Goal: Information Seeking & Learning: Learn about a topic

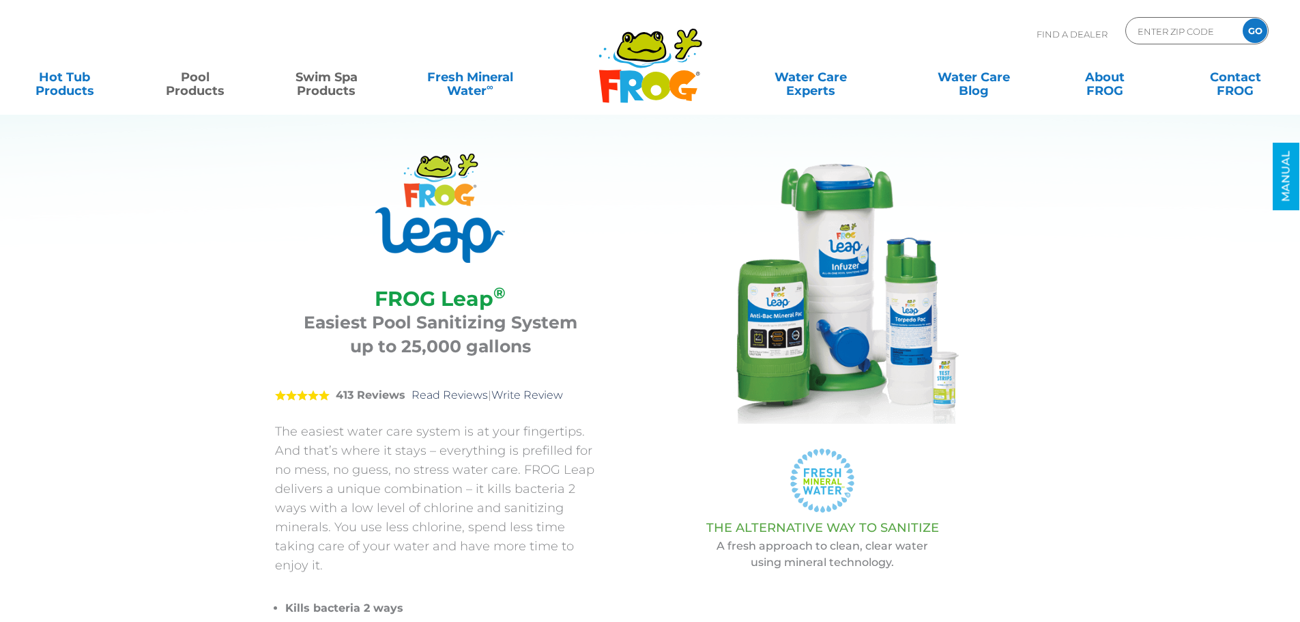
click at [335, 86] on link "Swim Spa Products" at bounding box center [327, 76] width 102 height 27
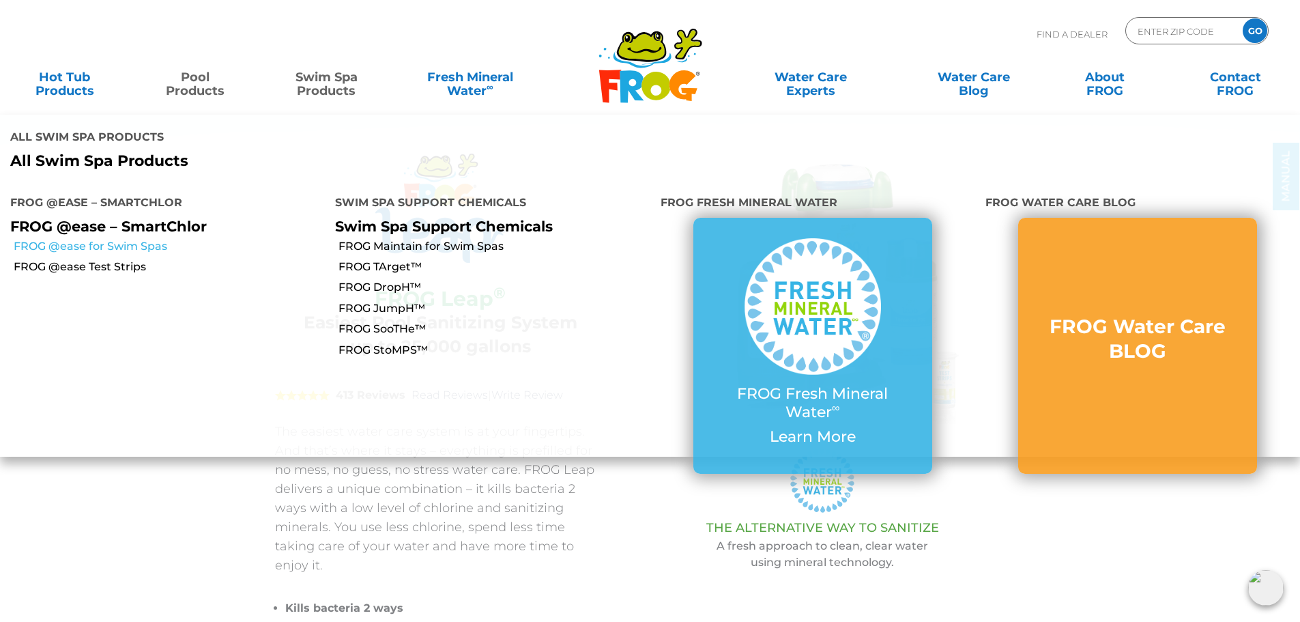
click at [99, 239] on link "FROG @ease for Swim Spas" at bounding box center [169, 246] width 311 height 15
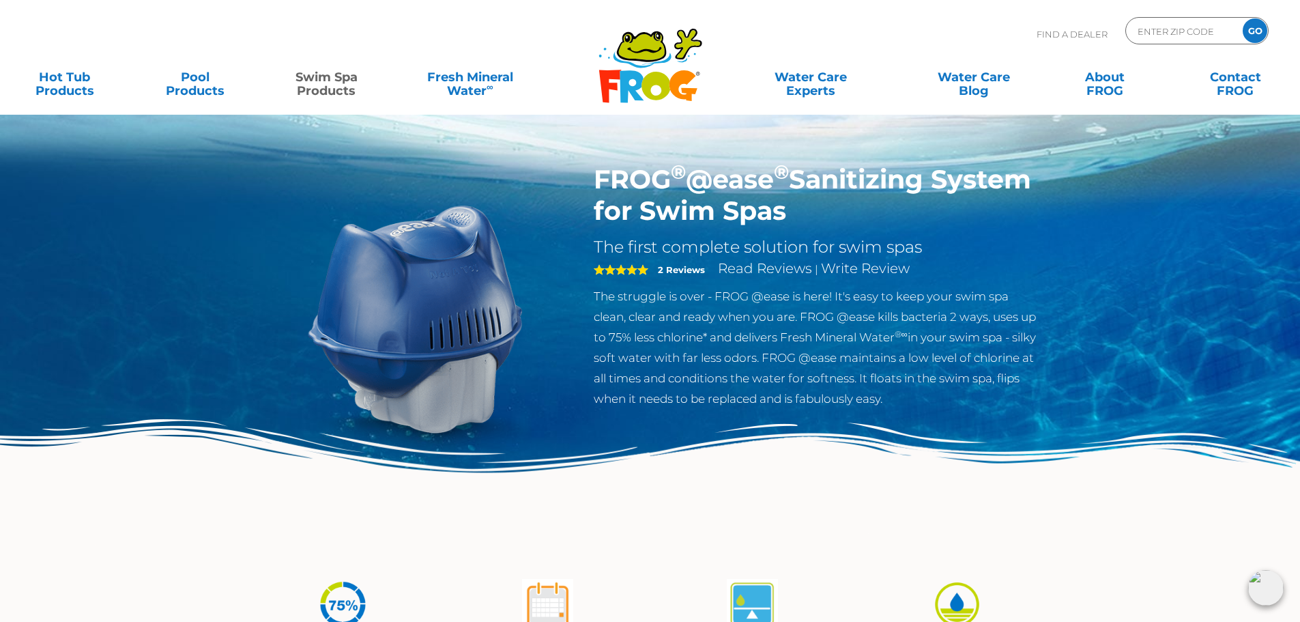
click at [347, 84] on link "Swim Spa Products" at bounding box center [327, 76] width 102 height 27
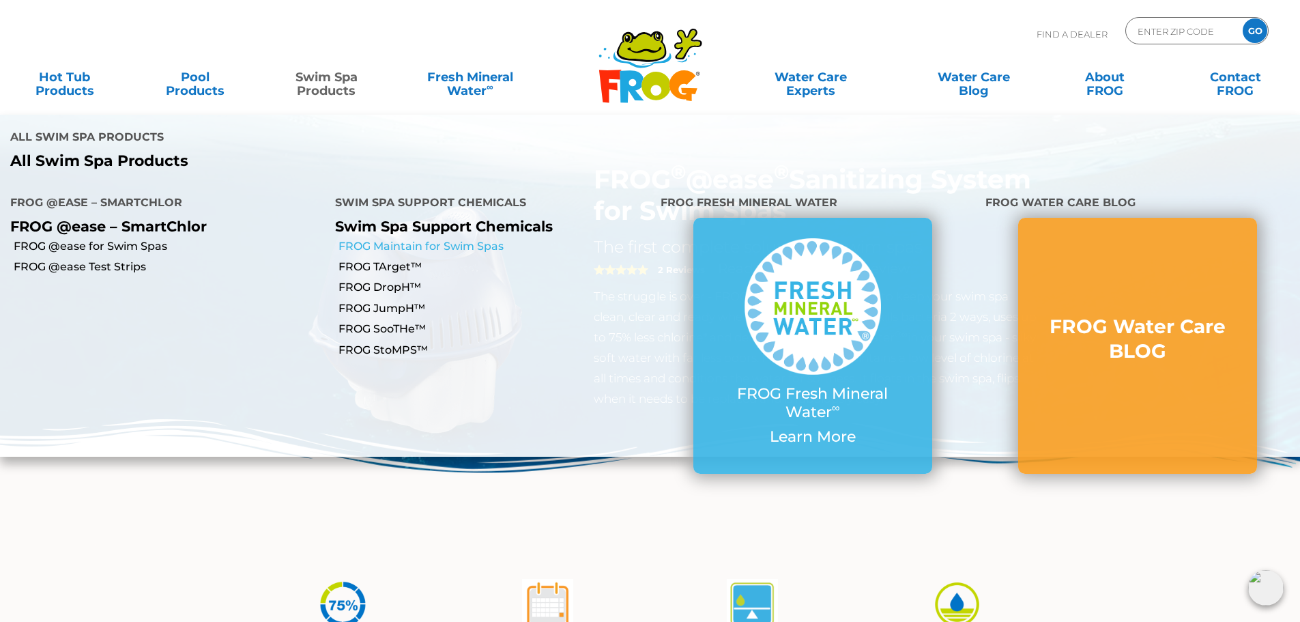
click at [384, 239] on link "FROG Maintain for Swim Spas" at bounding box center [494, 246] width 311 height 15
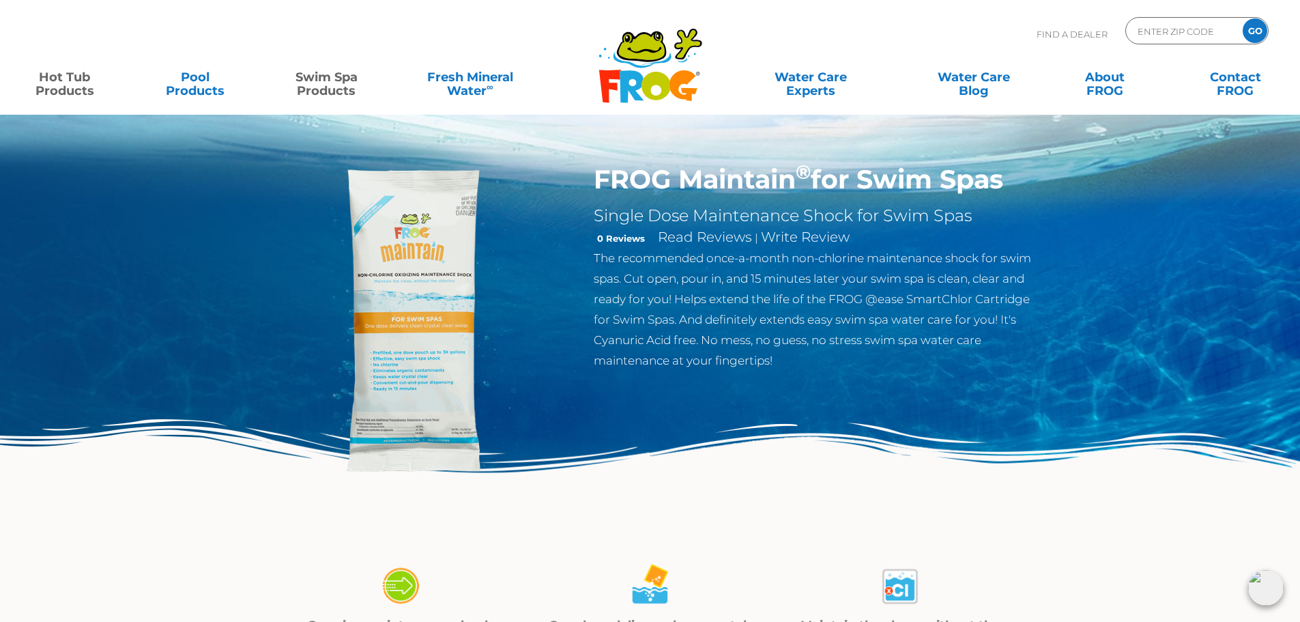
click at [74, 87] on link "Hot Tub Products" at bounding box center [65, 76] width 102 height 27
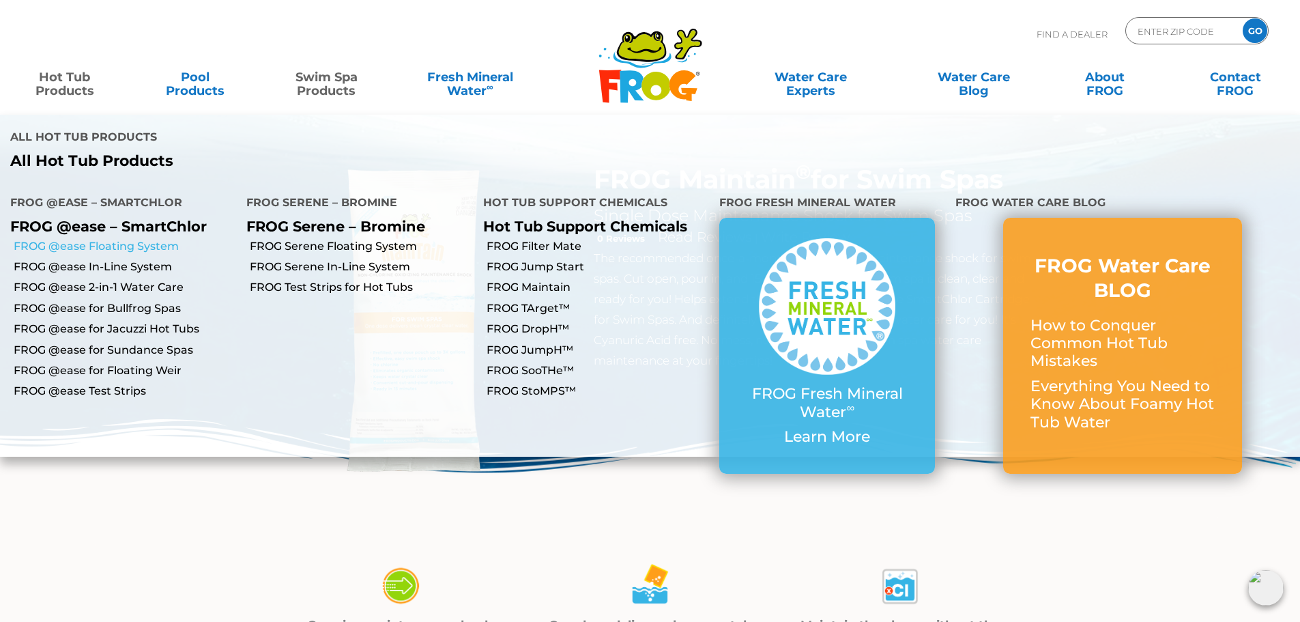
click at [84, 239] on link "FROG @ease Floating System" at bounding box center [125, 246] width 223 height 15
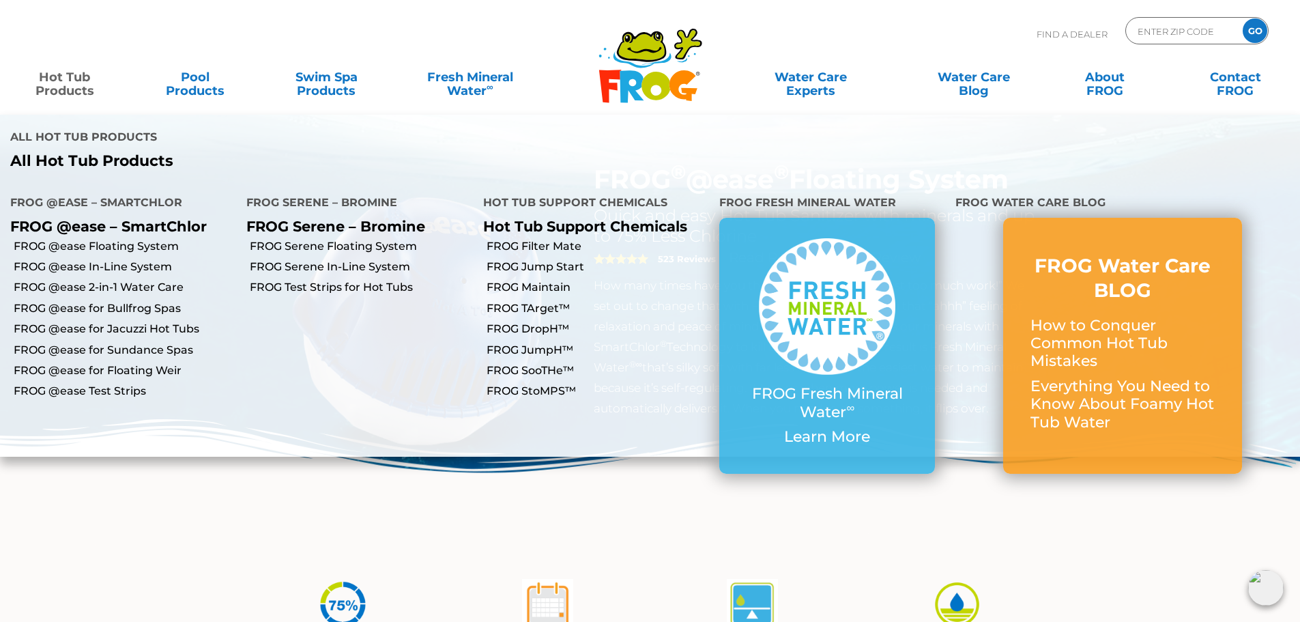
click at [78, 79] on link "Hot Tub Products" at bounding box center [65, 76] width 102 height 27
click at [117, 259] on link "FROG @ease In-Line System" at bounding box center [125, 266] width 223 height 15
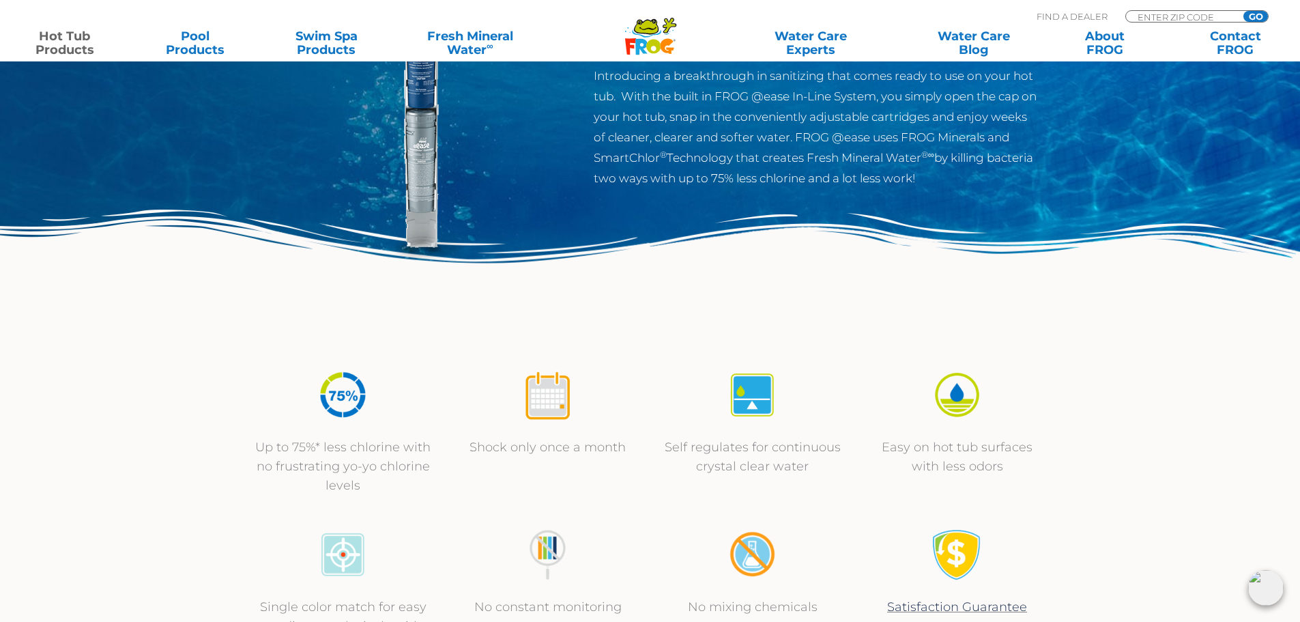
scroll to position [68, 0]
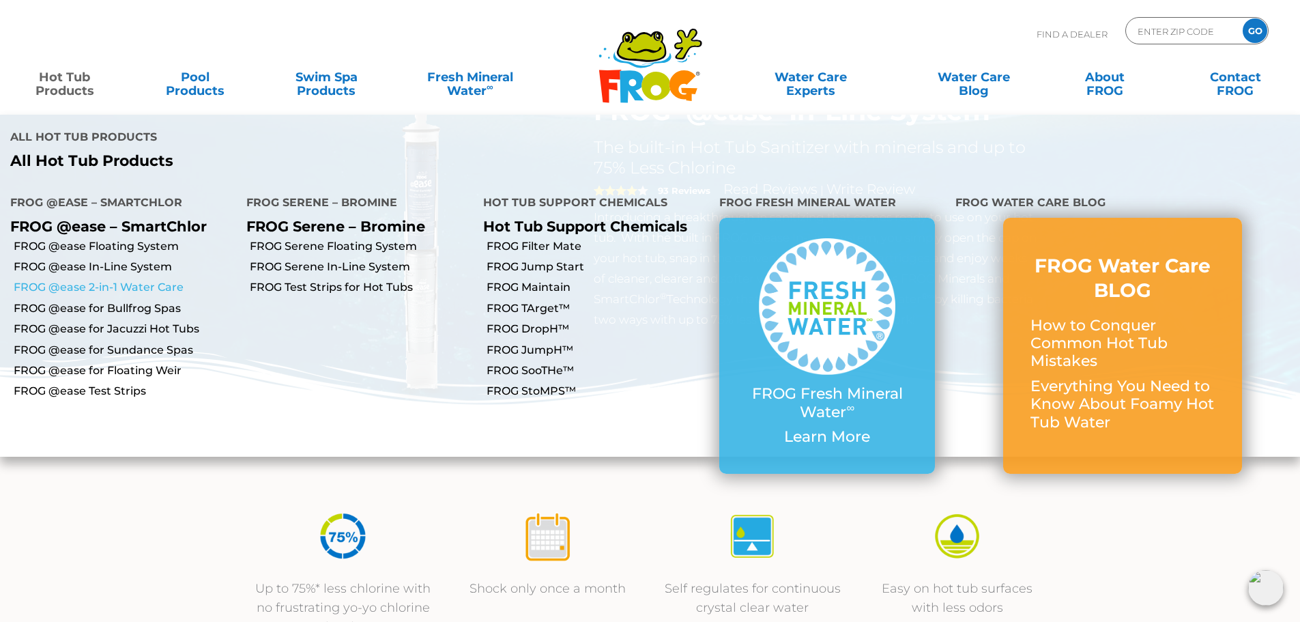
click at [132, 280] on link "FROG @ease 2-in-1 Water Care" at bounding box center [125, 287] width 223 height 15
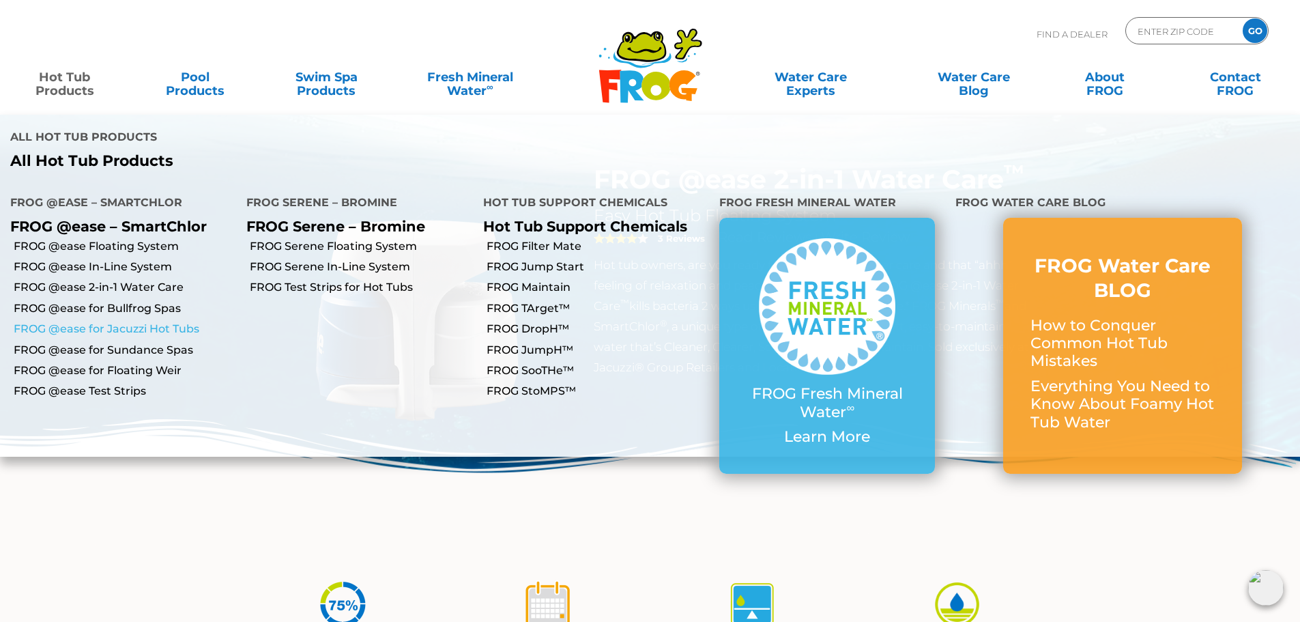
click at [117, 322] on link "FROG @ease for Jacuzzi Hot Tubs" at bounding box center [125, 329] width 223 height 15
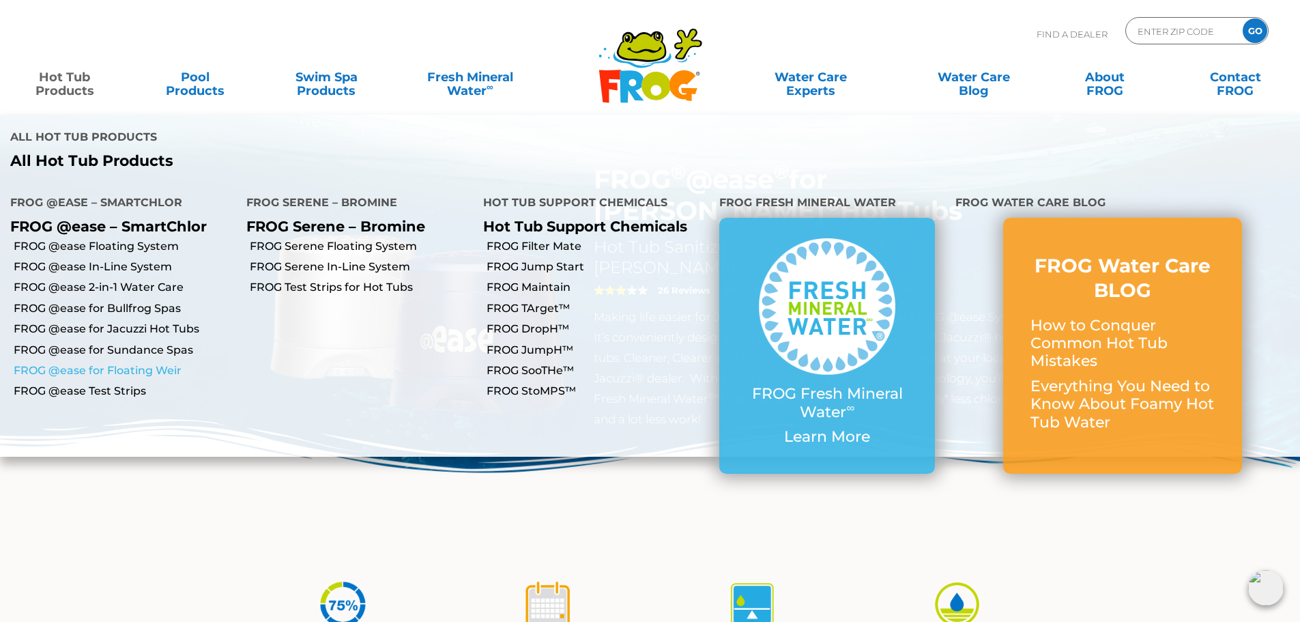
click at [140, 363] on link "FROG @ease for Floating Weir" at bounding box center [125, 370] width 223 height 15
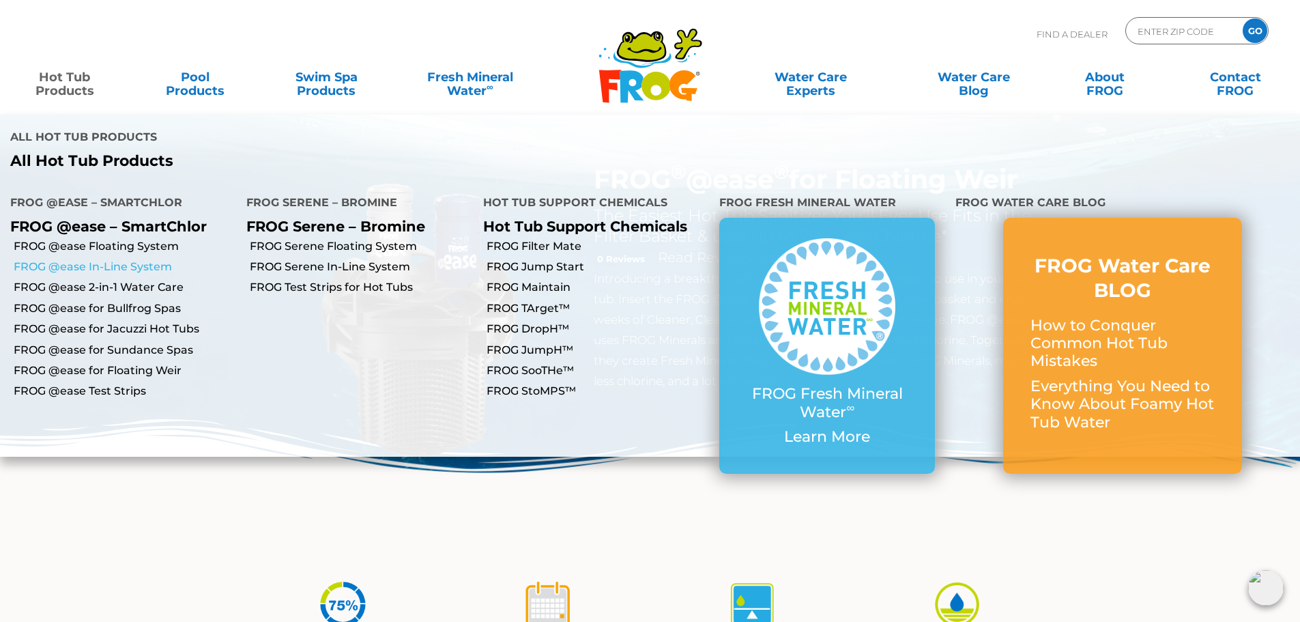
click at [98, 259] on link "FROG @ease In-Line System" at bounding box center [125, 266] width 223 height 15
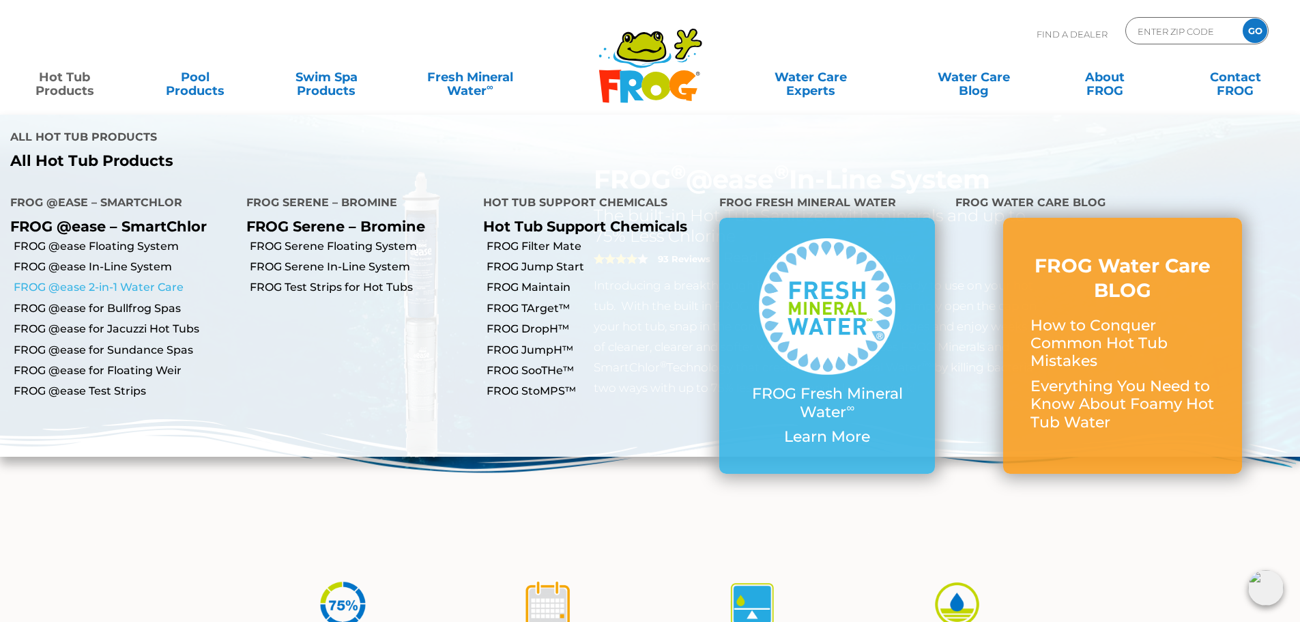
click at [111, 280] on link "FROG @ease 2-in-1 Water Care" at bounding box center [125, 287] width 223 height 15
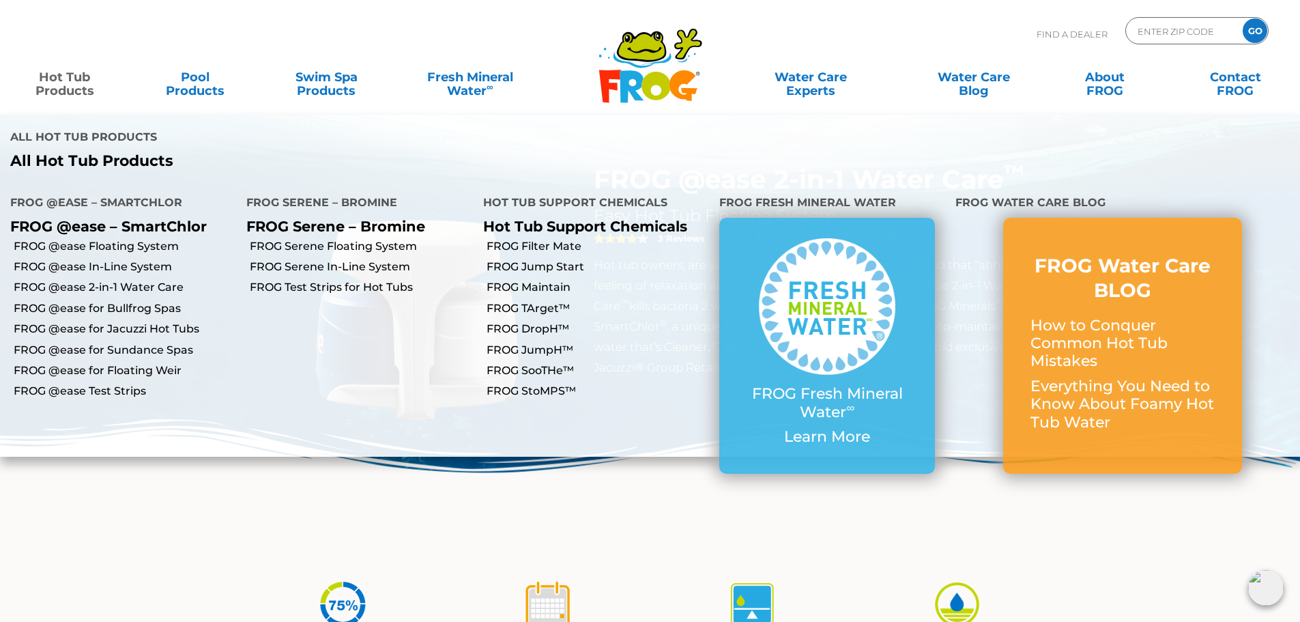
click at [72, 84] on link "Hot Tub Products" at bounding box center [65, 76] width 102 height 27
click at [105, 259] on link "FROG @ease In-Line System" at bounding box center [125, 266] width 223 height 15
click at [83, 301] on link "FROG @ease for Bullfrog Spas" at bounding box center [125, 308] width 223 height 15
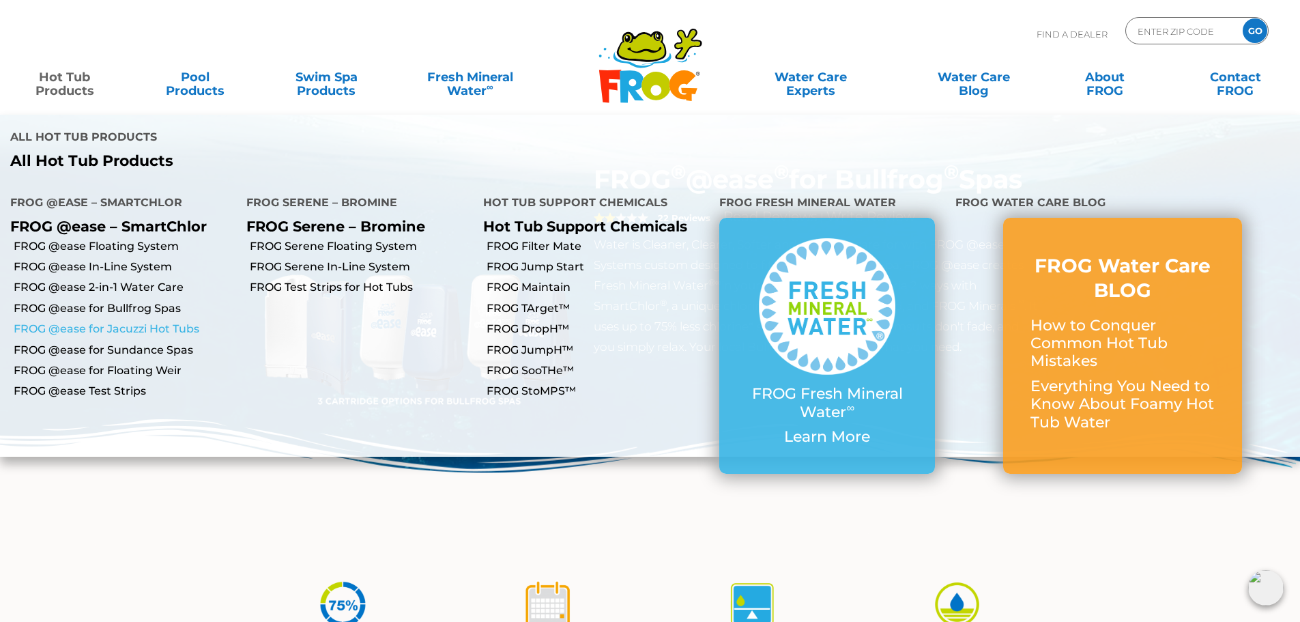
click at [96, 322] on link "FROG @ease for Jacuzzi Hot Tubs" at bounding box center [125, 329] width 223 height 15
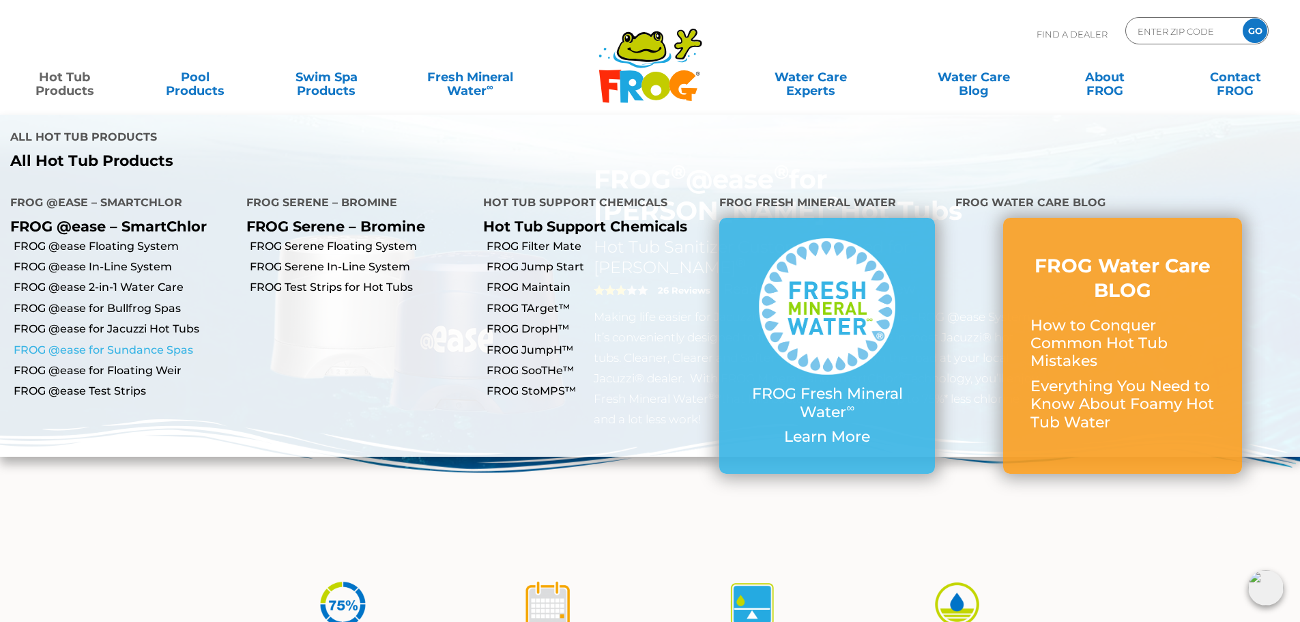
click at [111, 343] on link "FROG @ease for Sundance Spas" at bounding box center [125, 350] width 223 height 15
click at [115, 363] on link "FROG @ease for Floating Weir" at bounding box center [125, 370] width 223 height 15
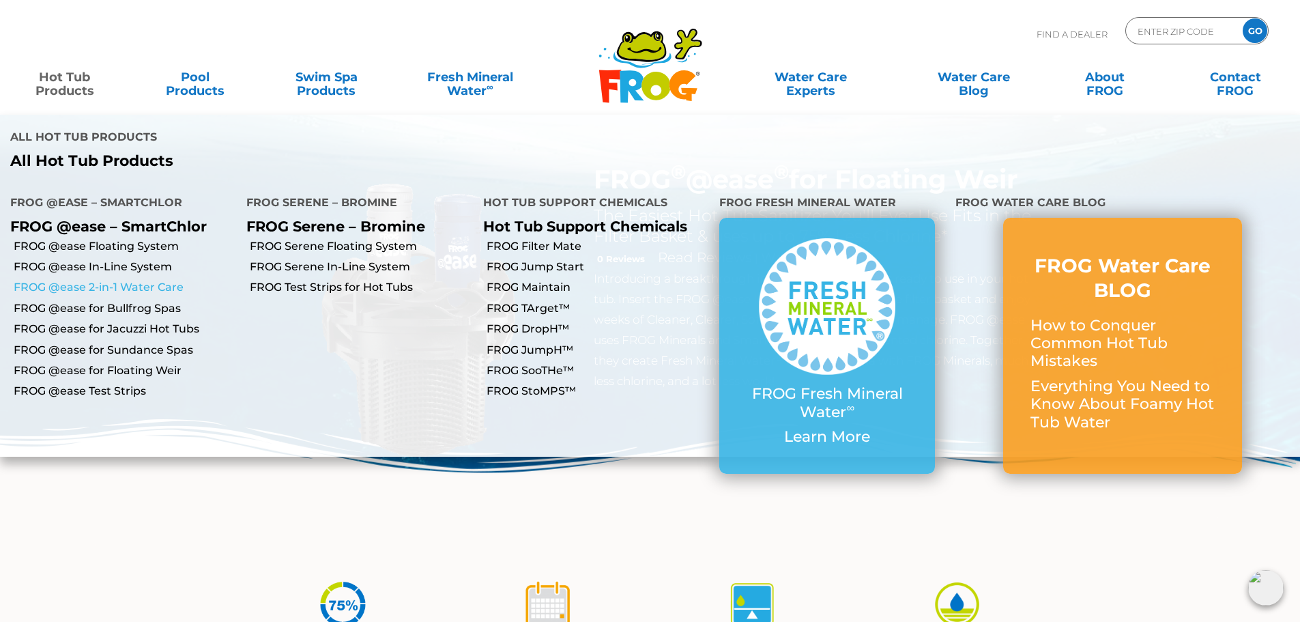
click at [132, 280] on link "FROG @ease 2-in-1 Water Care" at bounding box center [125, 287] width 223 height 15
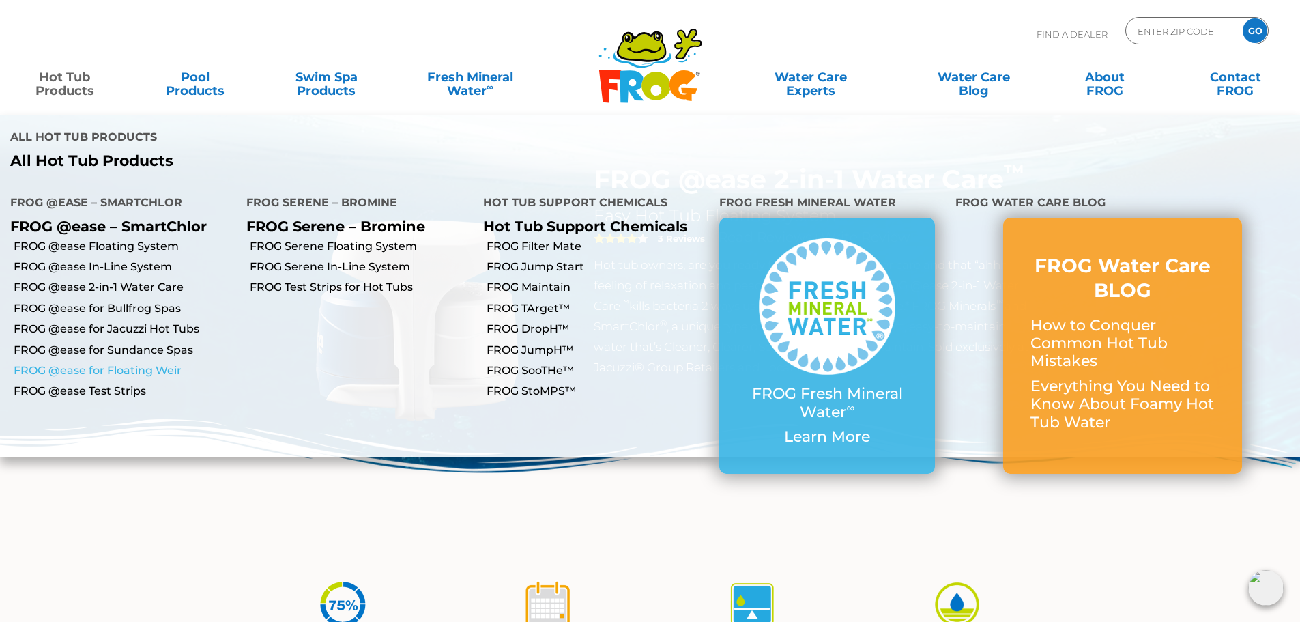
click at [134, 363] on link "FROG @ease for Floating Weir" at bounding box center [125, 370] width 223 height 15
